Goal: Navigation & Orientation: Find specific page/section

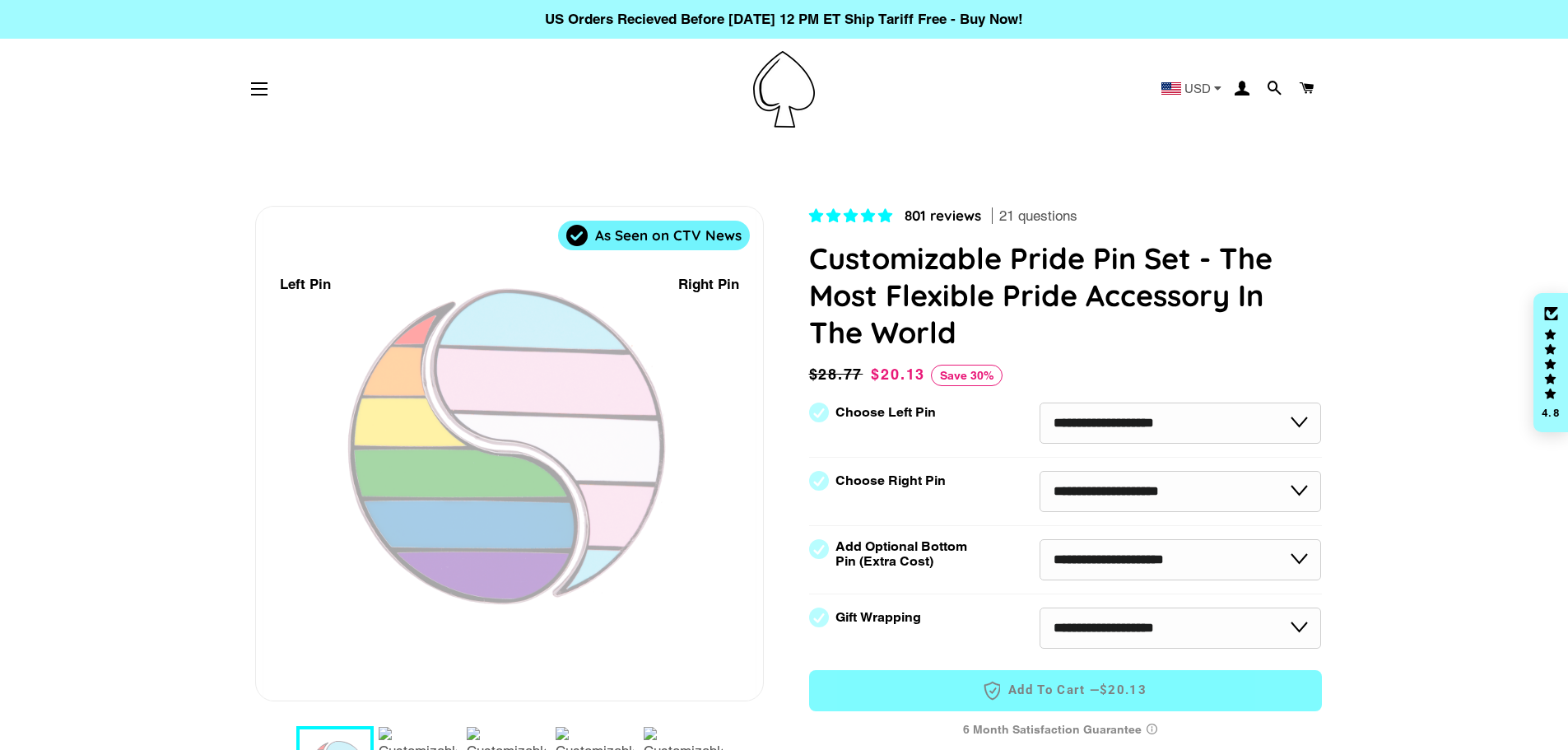
select select "**********"
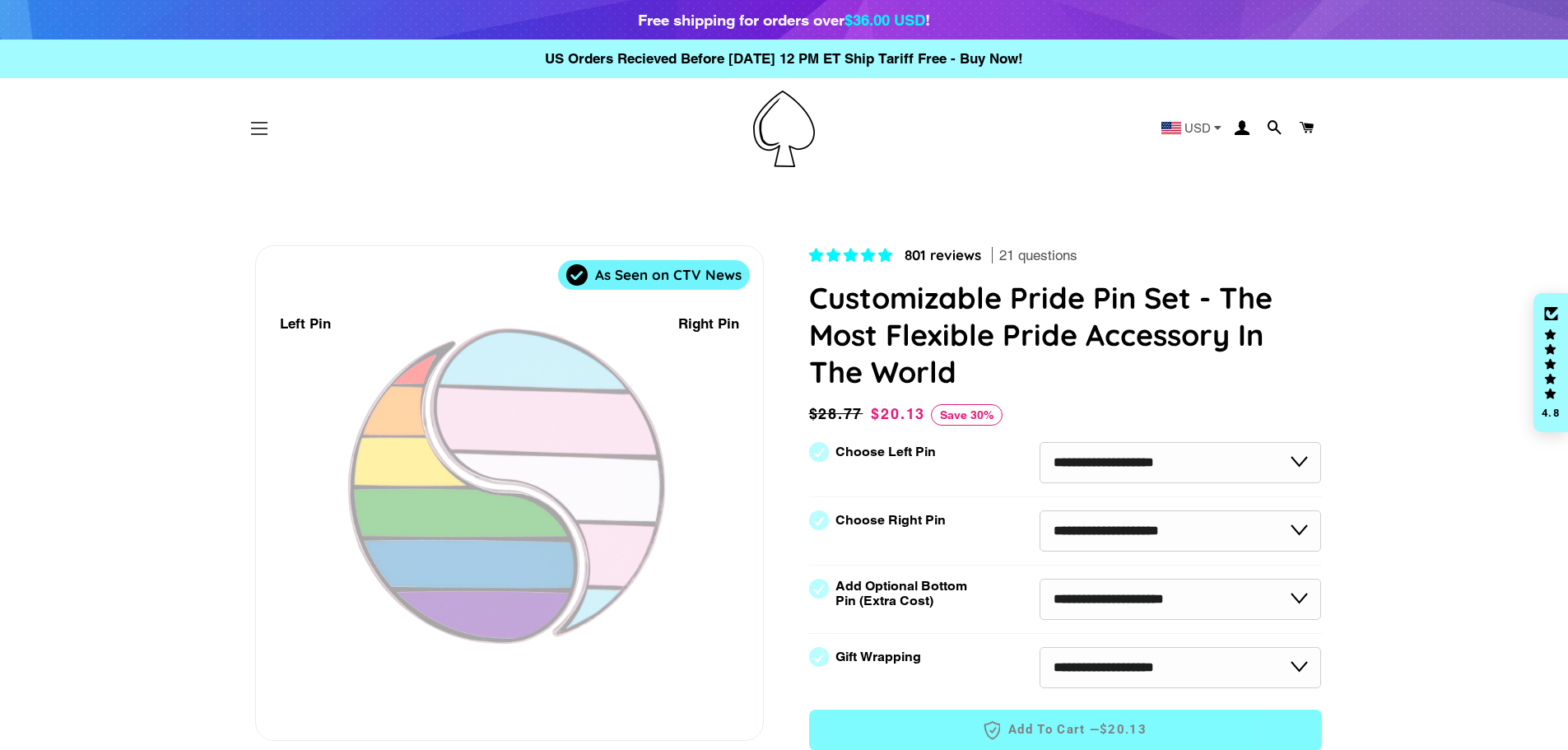
click at [249, 127] on button "Site navigation" at bounding box center [259, 129] width 41 height 41
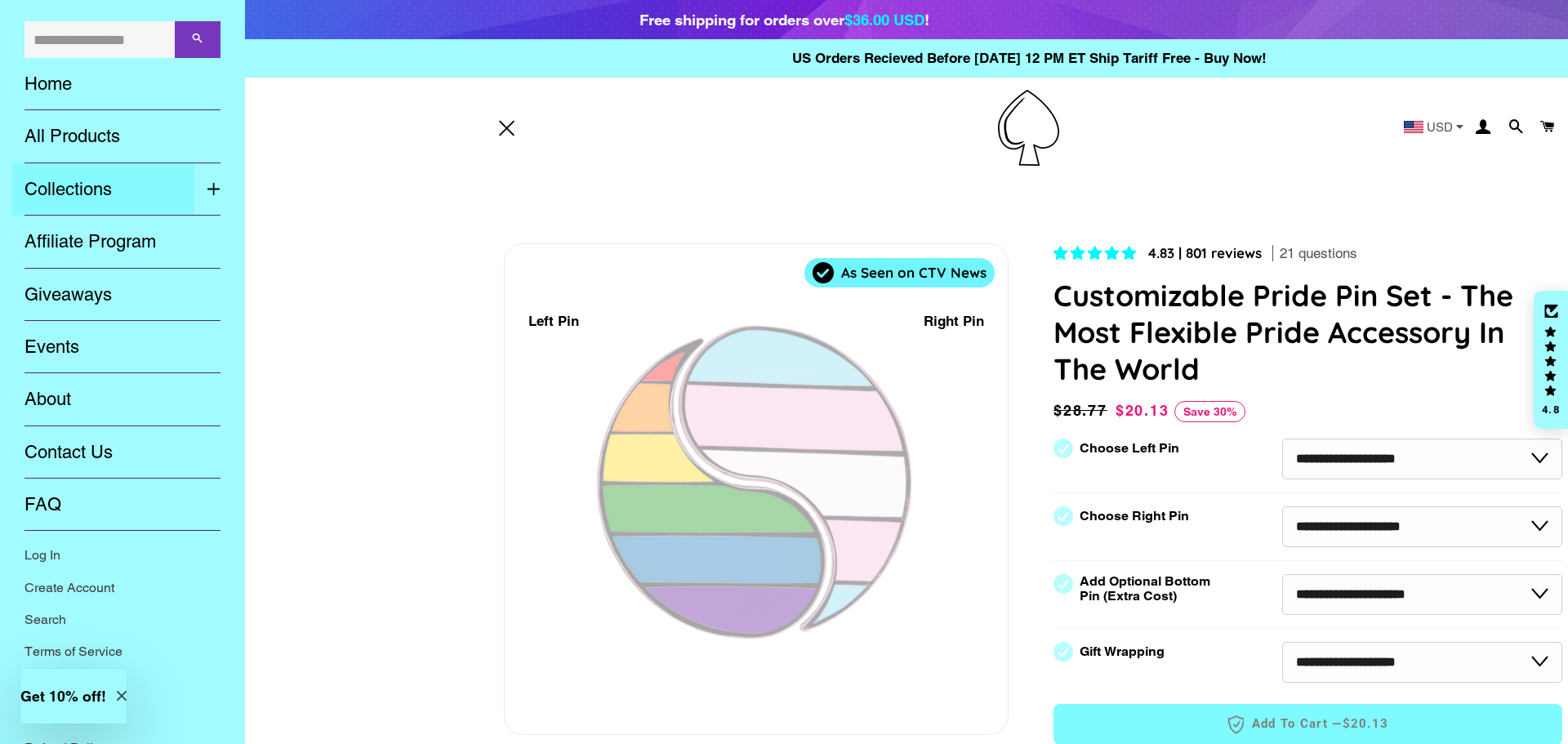
click at [68, 192] on link "Collections" at bounding box center [103, 190] width 182 height 52
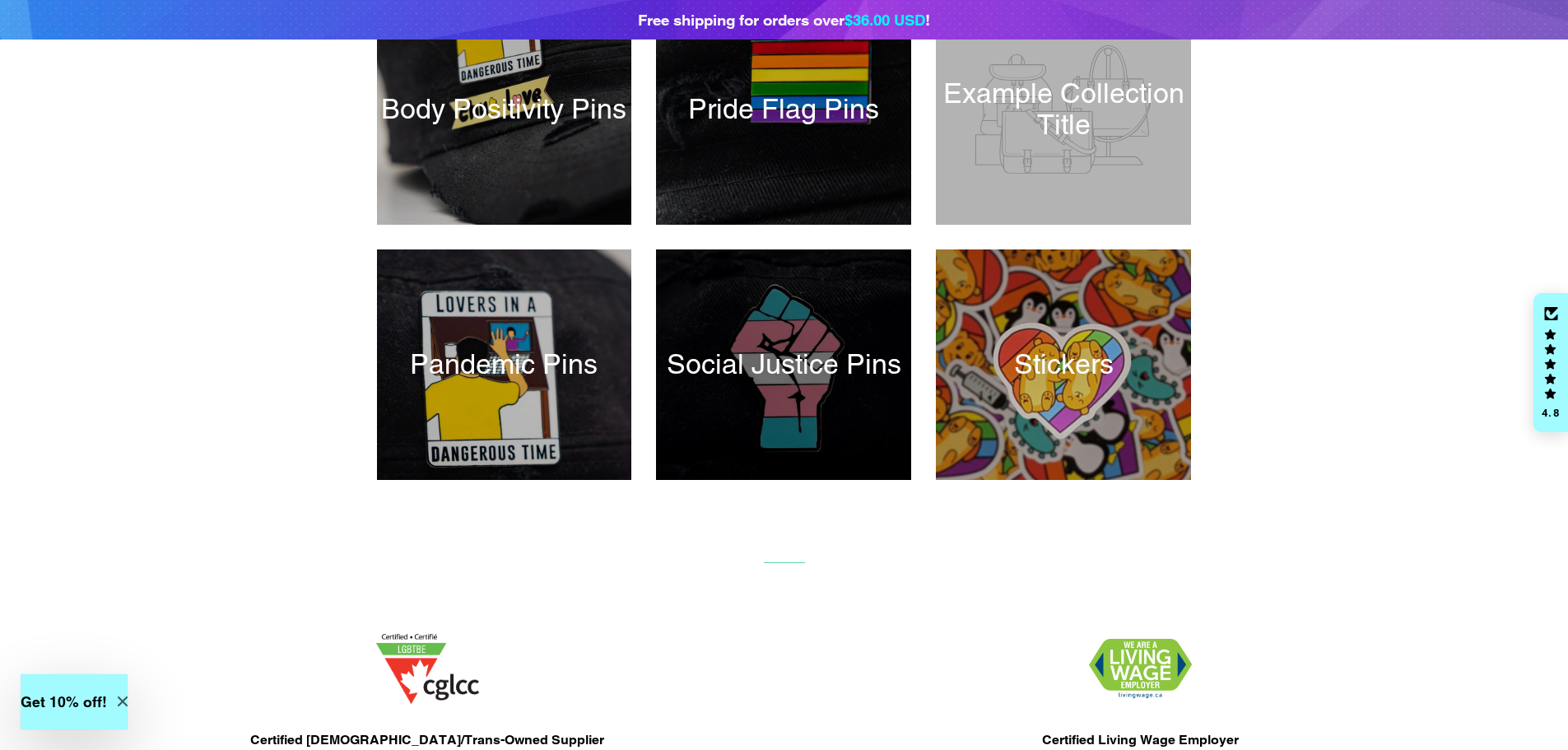
scroll to position [659, 0]
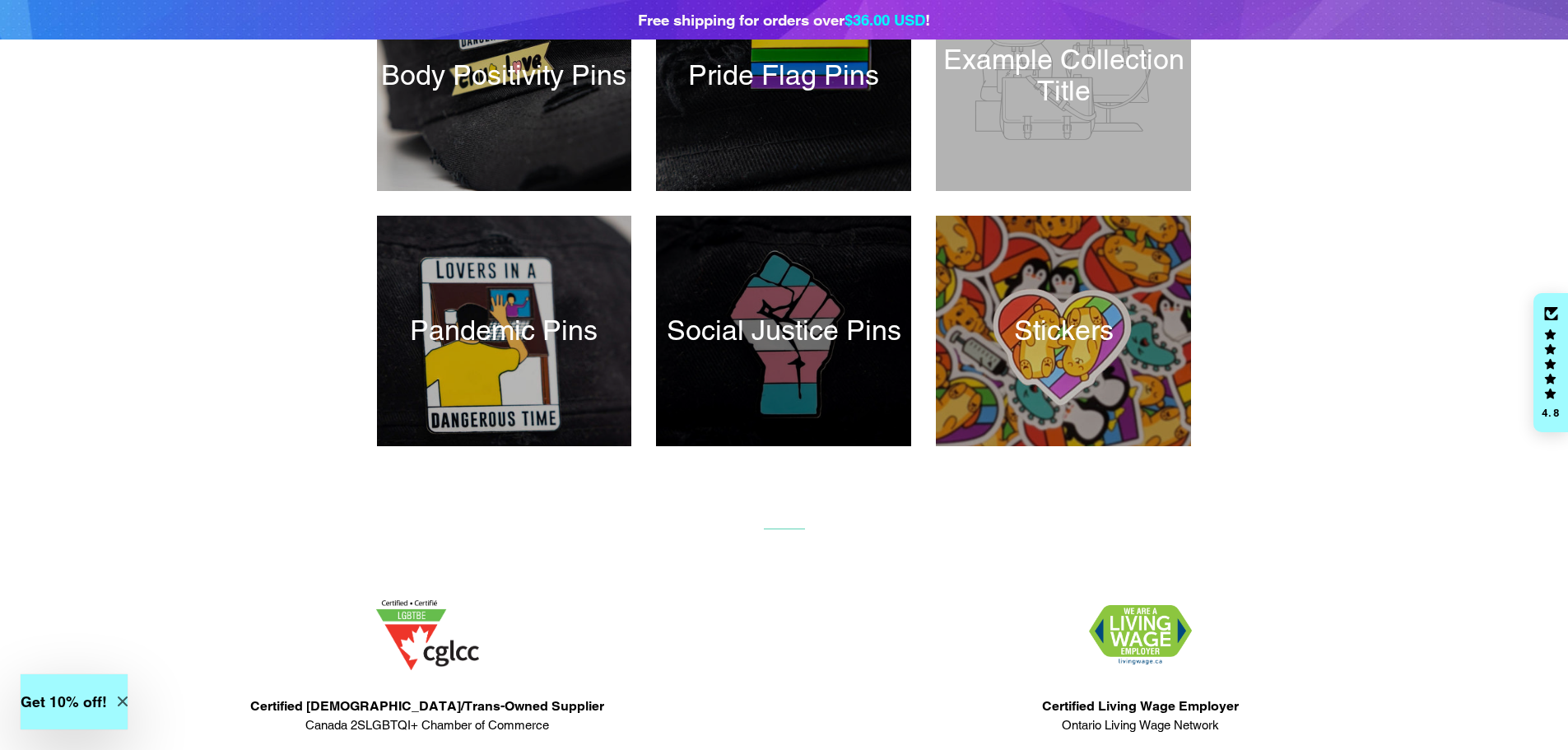
click at [795, 318] on div at bounding box center [784, 332] width 263 height 237
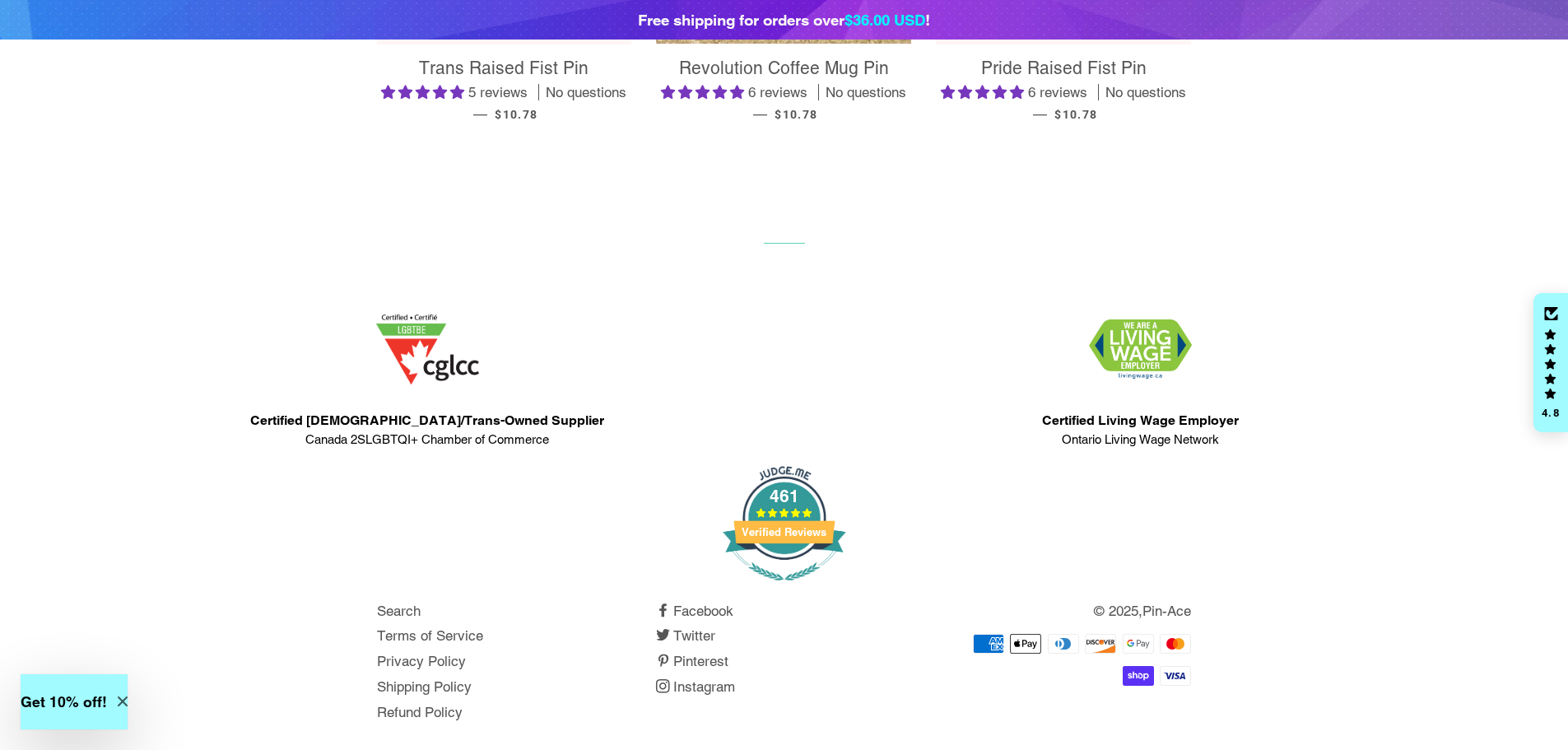
scroll to position [646, 0]
